Goal: Task Accomplishment & Management: Manage account settings

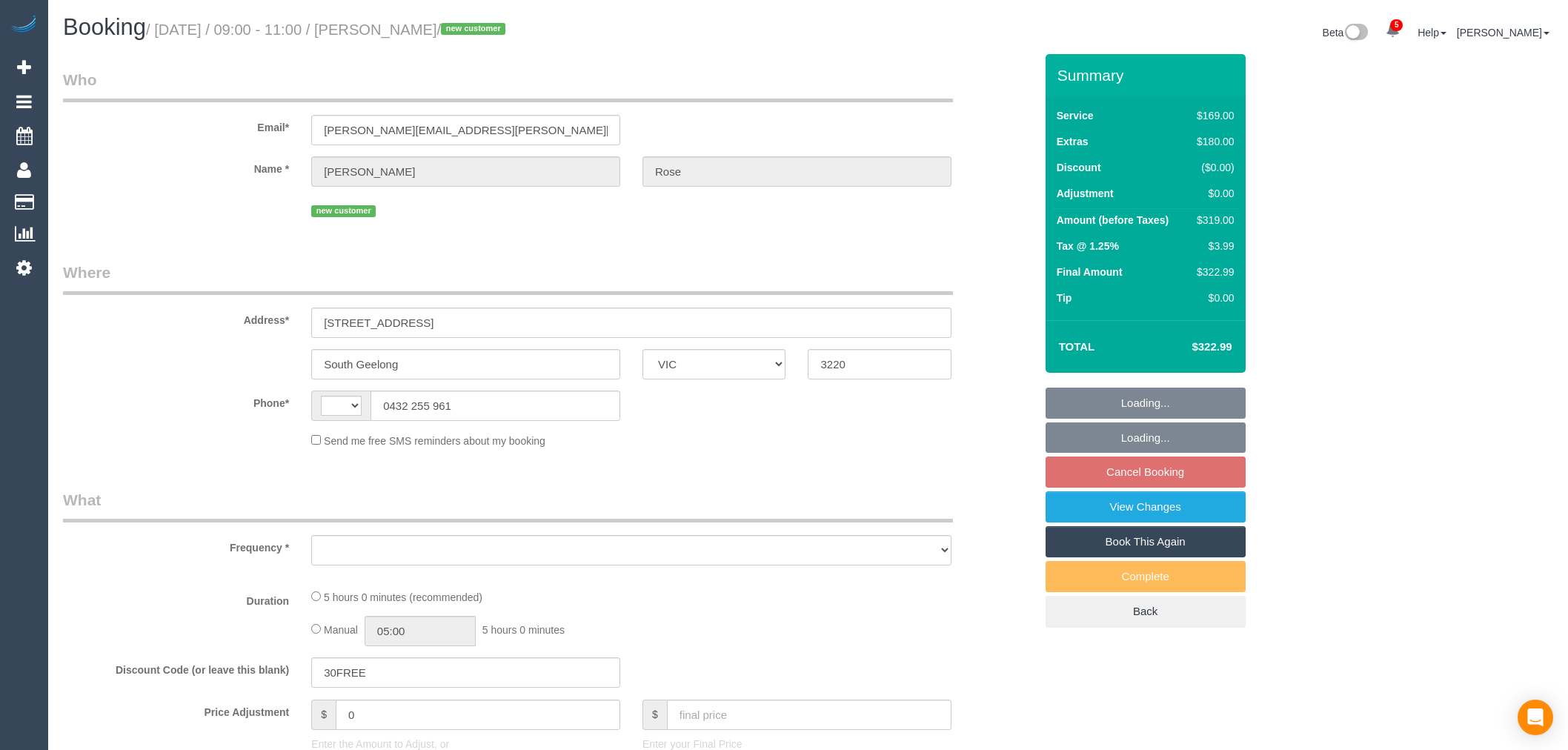
select select "VIC"
select select "string:AU"
select select "string:stripe-pm_1S7nTi2GScqysDRV9cOQaSxx"
select select "number:28"
select select "number:14"
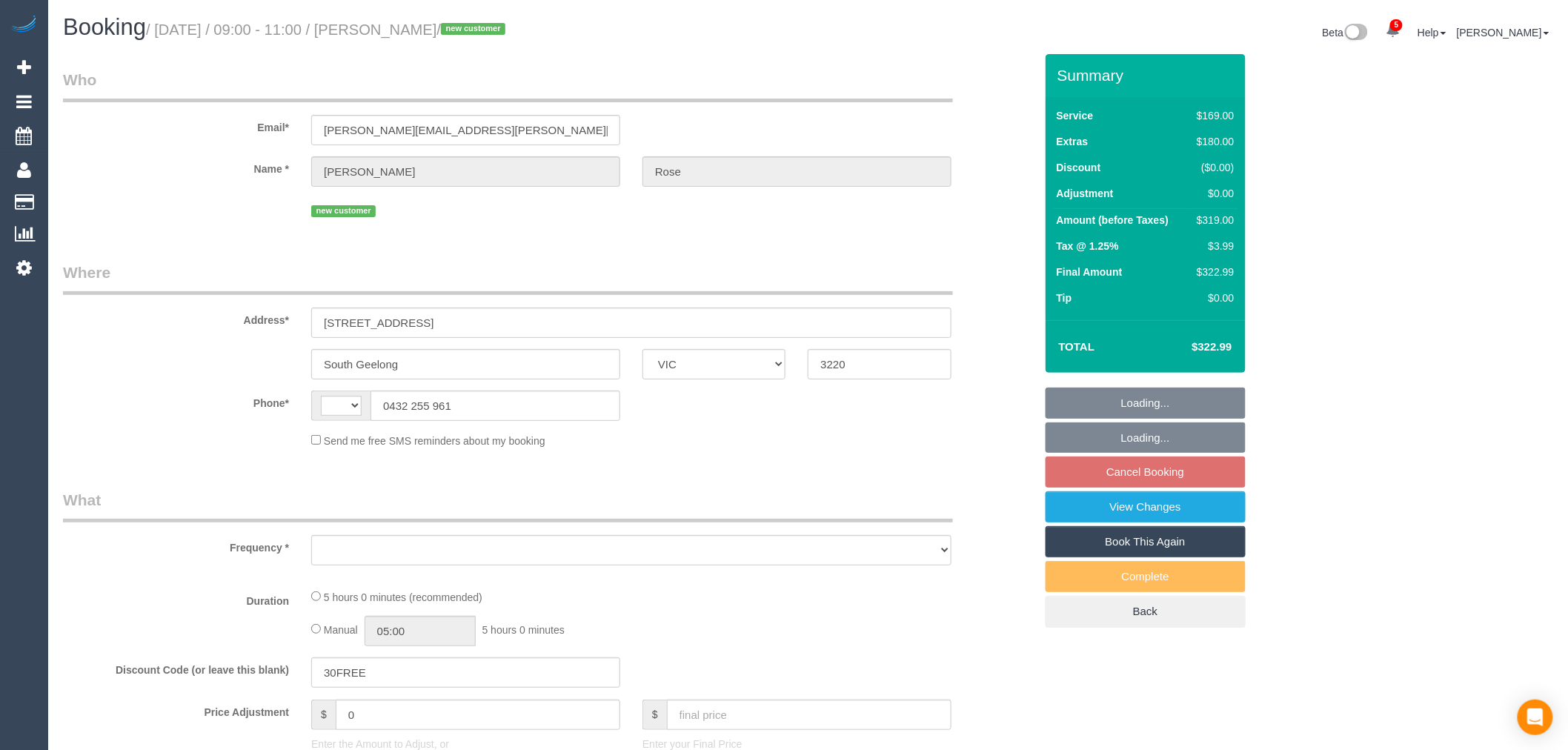
select select "number:19"
select select "number:22"
select select "number:35"
select select "number:26"
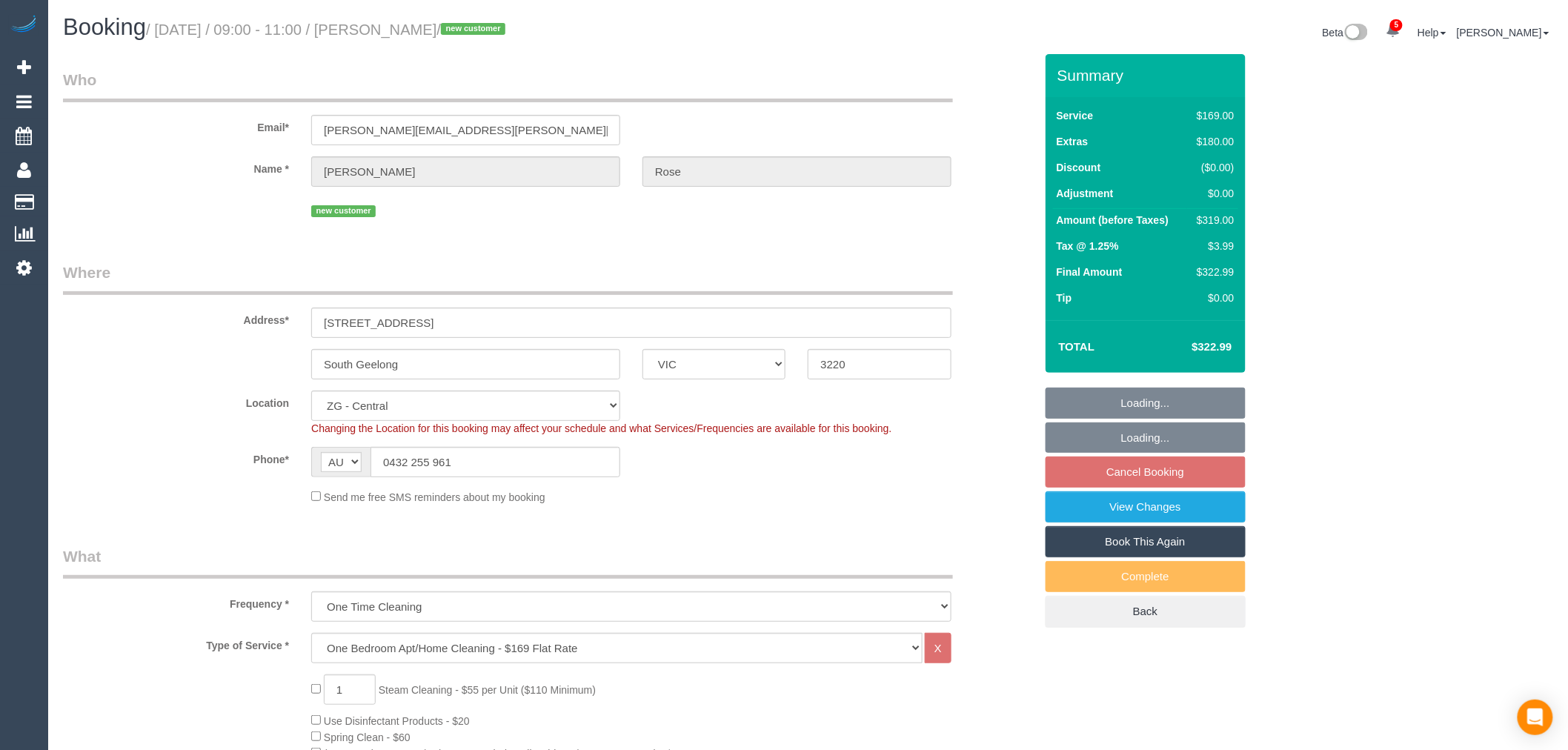
select select "object:886"
select select "spot1"
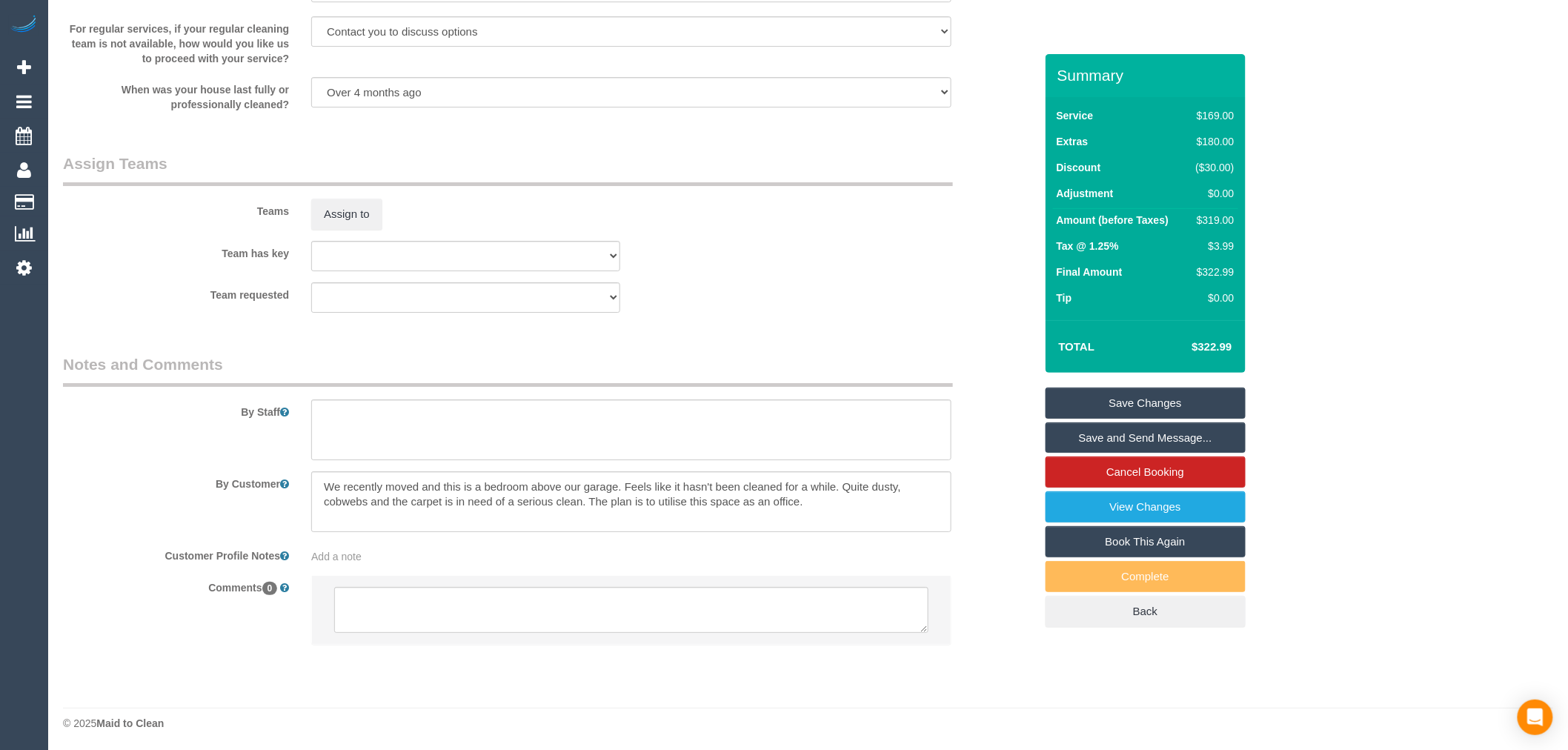
scroll to position [2103, 0]
